Goal: Task Accomplishment & Management: Use online tool/utility

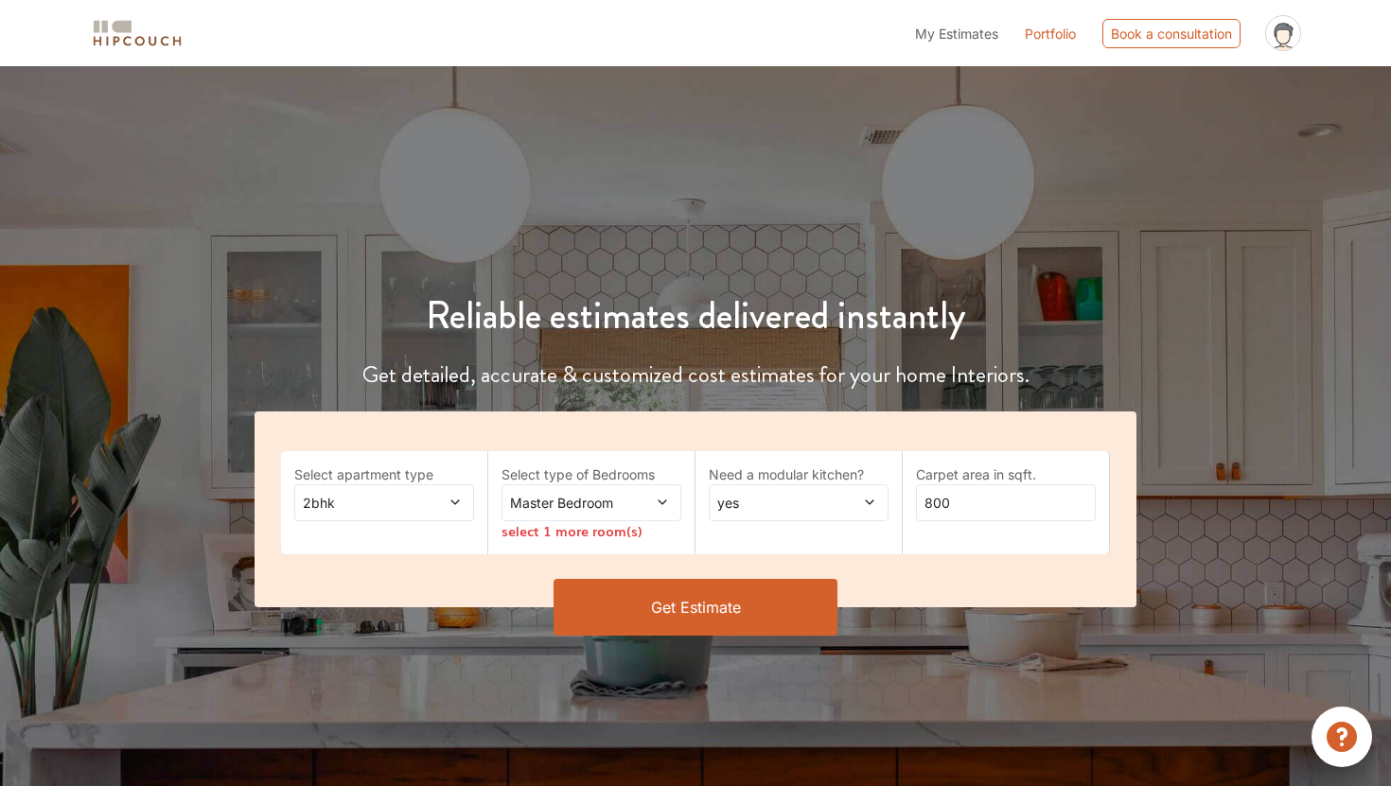
click at [444, 512] on div "2bhk" at bounding box center [384, 503] width 180 height 37
click at [442, 503] on span at bounding box center [441, 503] width 41 height 20
click at [580, 503] on span "Master Bedroom" at bounding box center [567, 503] width 122 height 20
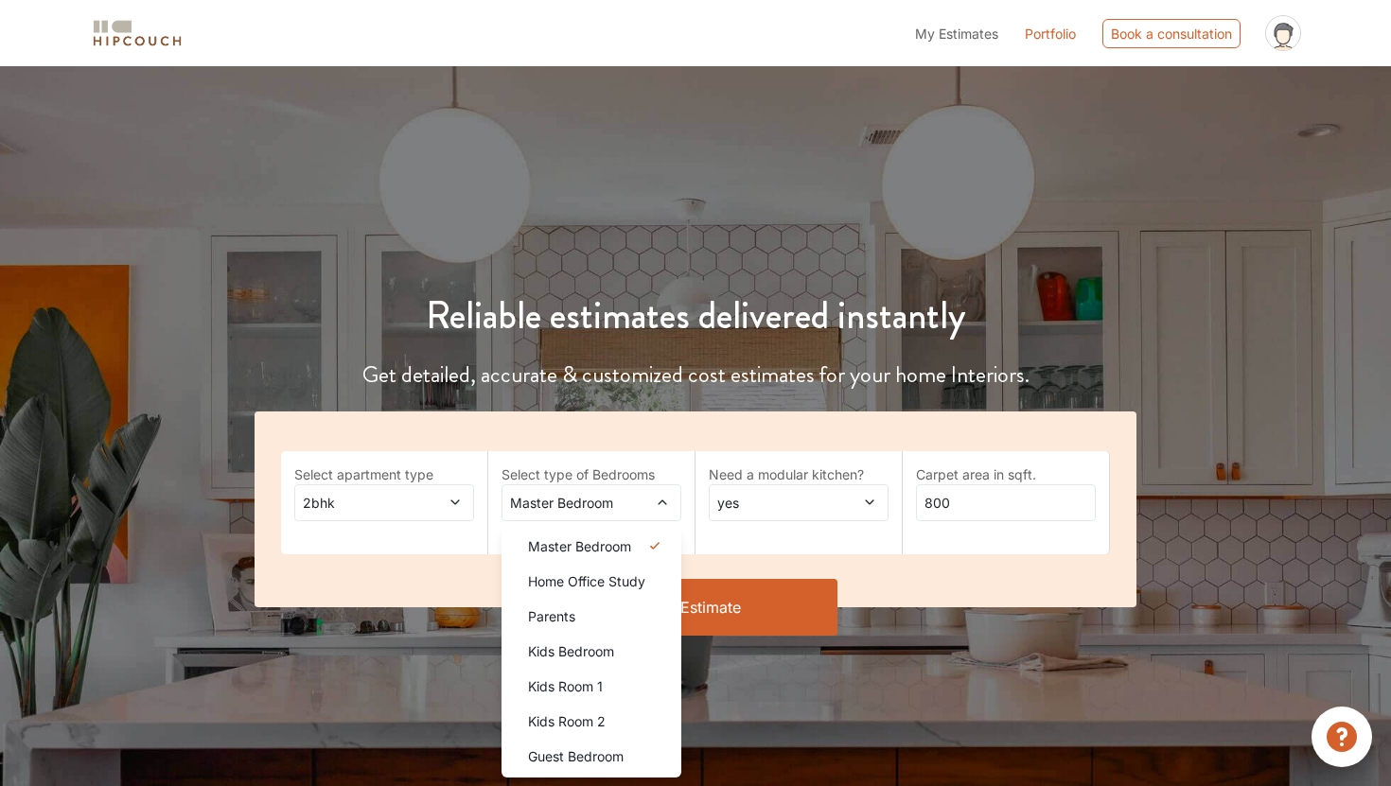
click at [755, 504] on span "yes" at bounding box center [775, 503] width 122 height 20
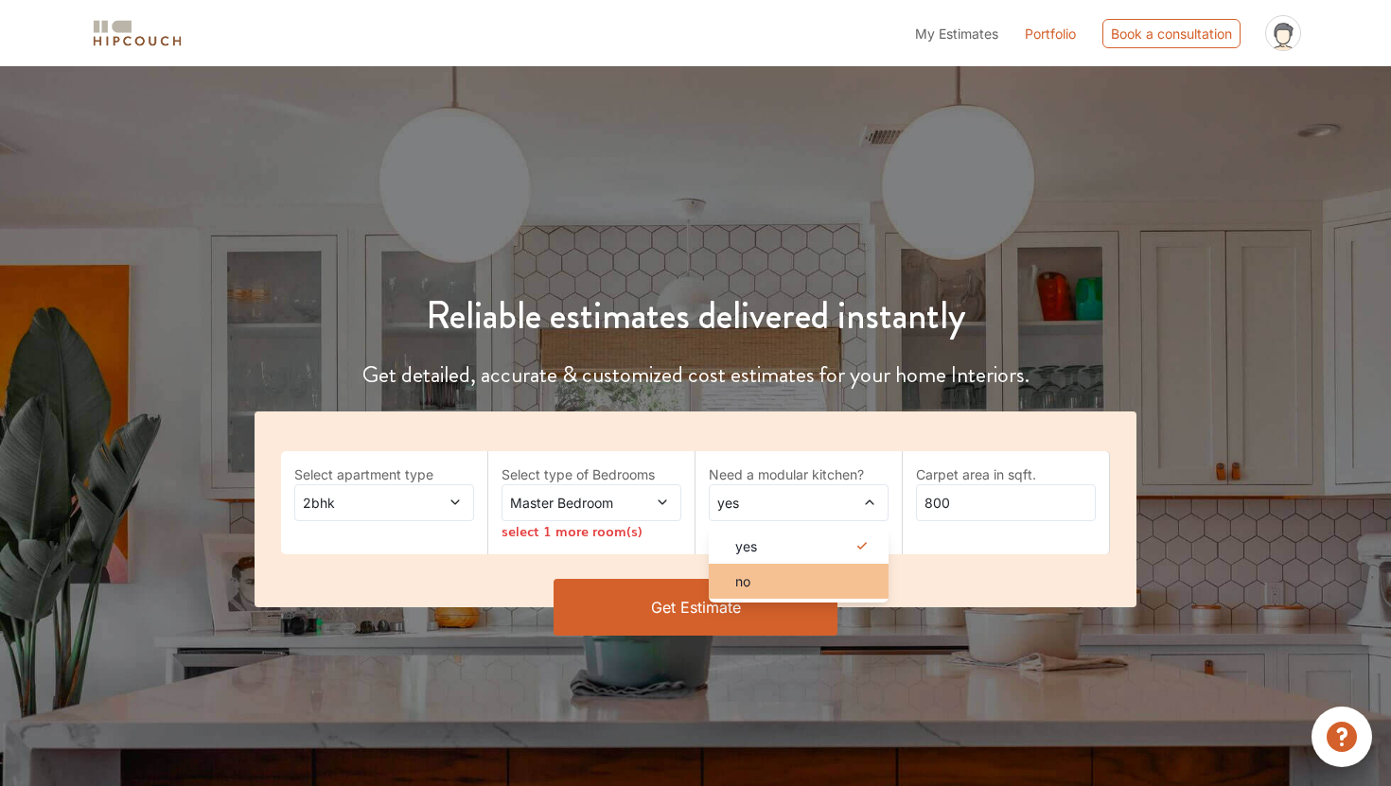
click at [767, 575] on div "no" at bounding box center [804, 582] width 168 height 20
click at [980, 499] on input "800" at bounding box center [1006, 503] width 180 height 37
type input "8"
type input "450"
click at [768, 616] on button "Get Estimate" at bounding box center [696, 607] width 284 height 57
